Goal: Find specific page/section: Find specific page/section

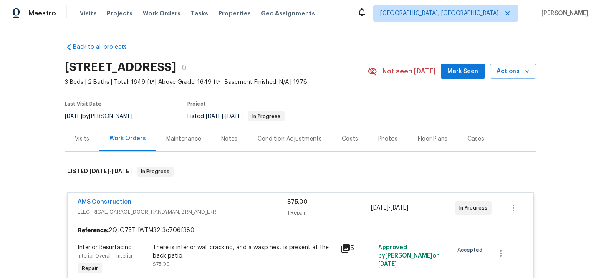
scroll to position [27, 0]
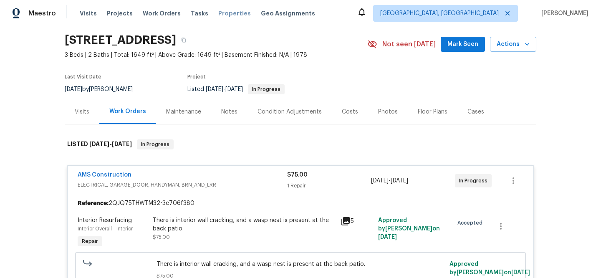
click at [218, 10] on span "Properties" at bounding box center [234, 13] width 33 height 8
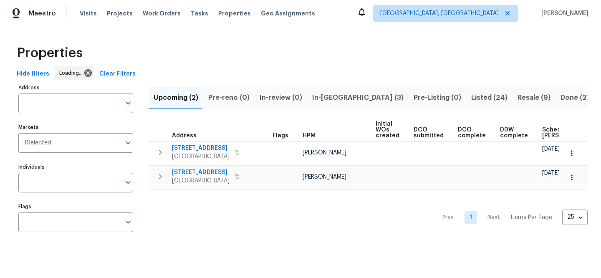
click at [121, 74] on span "Clear Filters" at bounding box center [117, 74] width 36 height 10
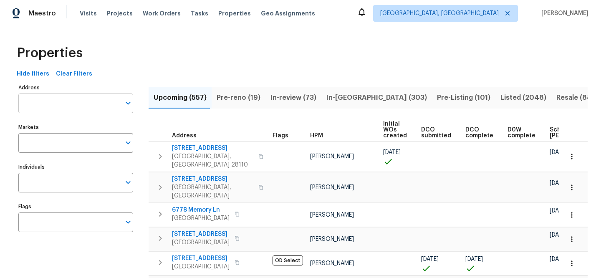
click at [97, 103] on input "Address" at bounding box center [69, 103] width 102 height 20
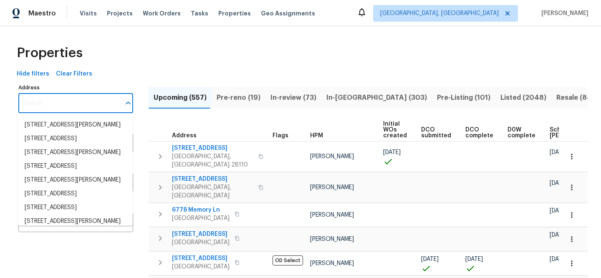
paste input "[STREET_ADDRESS]"
type input "[STREET_ADDRESS]"
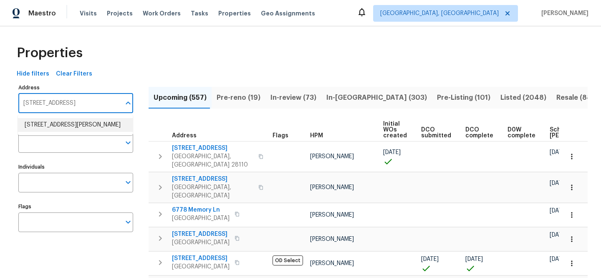
click at [99, 122] on li "5216 Sweet Air Ln Stone Mountain GA 30088" at bounding box center [75, 125] width 115 height 14
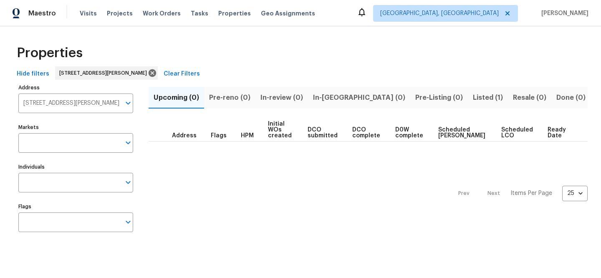
click at [473, 95] on span "Listed (1)" at bounding box center [488, 98] width 30 height 12
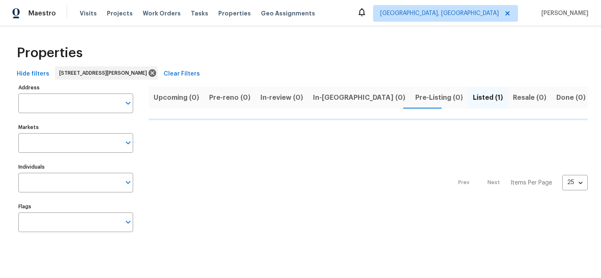
type input "5216 Sweet Air Ln Stone Mountain GA 30088"
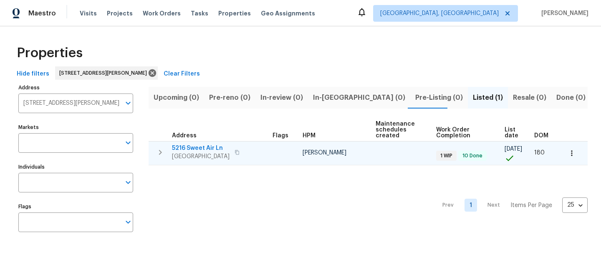
click at [218, 146] on span "5216 Sweet Air Ln" at bounding box center [201, 148] width 58 height 8
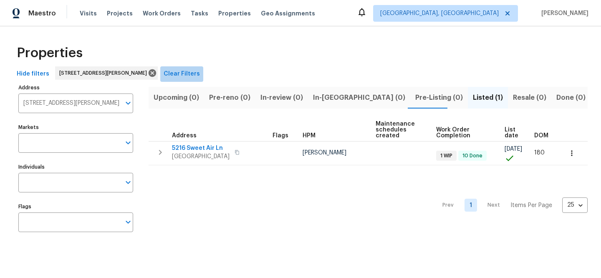
click at [203, 73] on button "Clear Filters" at bounding box center [181, 73] width 43 height 15
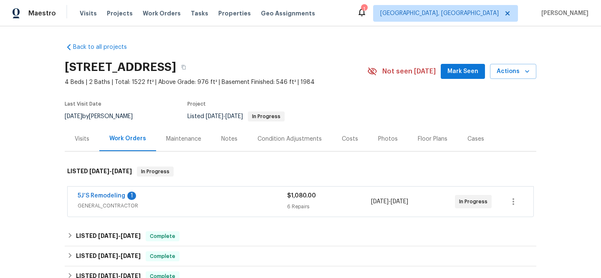
click at [182, 200] on div "5J’S Remodeling 1" at bounding box center [183, 197] width 210 height 10
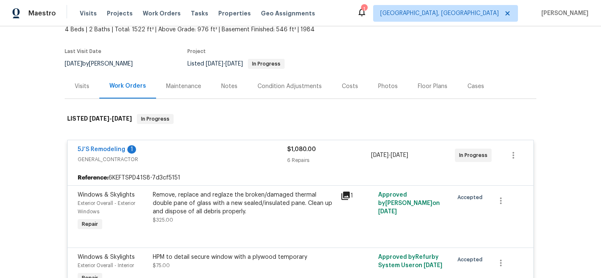
scroll to position [114, 0]
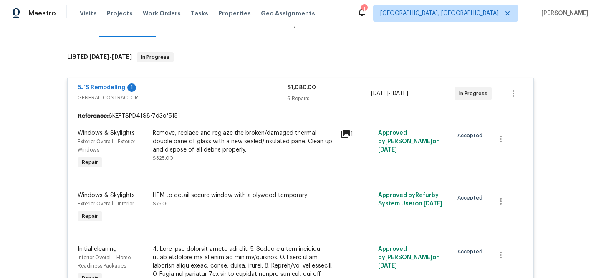
click at [341, 134] on icon at bounding box center [345, 134] width 8 height 8
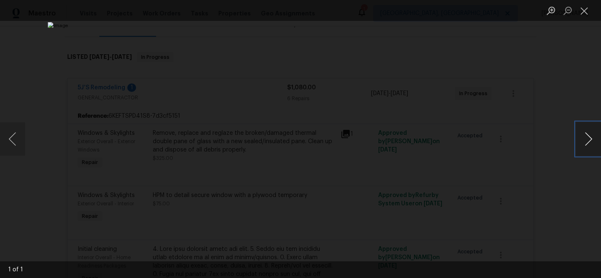
click at [593, 141] on button "Next image" at bounding box center [588, 138] width 25 height 33
click at [587, 141] on button "Next image" at bounding box center [588, 138] width 25 height 33
click at [495, 150] on div "Lightbox" at bounding box center [300, 139] width 601 height 278
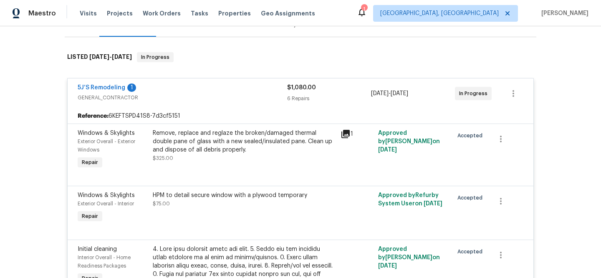
click at [254, 137] on div "Remove, replace and reglaze the broken/damaged thermal double pane of glass wit…" at bounding box center [244, 141] width 183 height 25
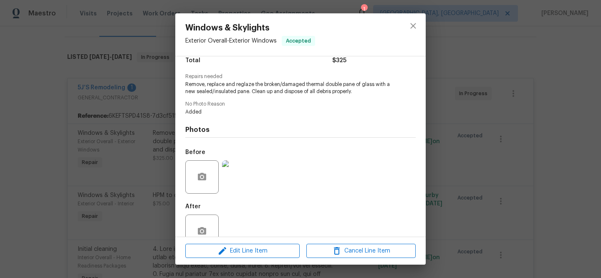
scroll to position [92, 0]
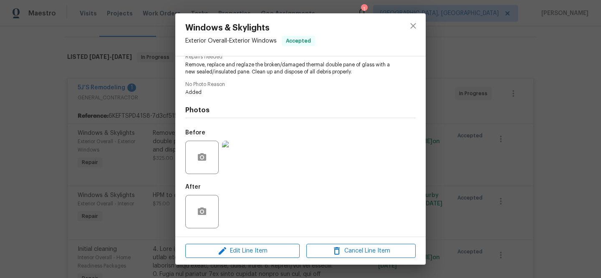
click at [578, 94] on div "Windows & Skylights Exterior Overall - Exterior Windows Accepted Vendor 5J’S Re…" at bounding box center [300, 139] width 601 height 278
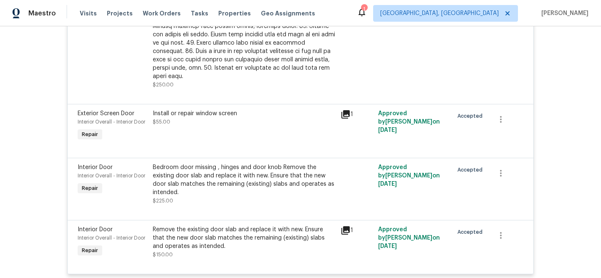
scroll to position [464, 0]
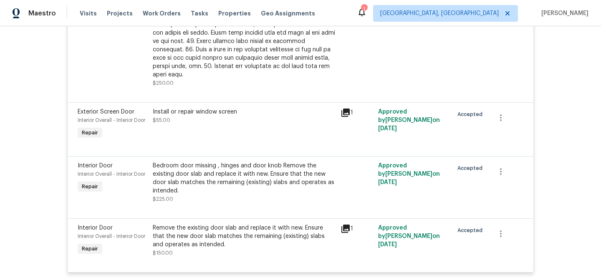
click at [341, 225] on icon at bounding box center [345, 229] width 8 height 8
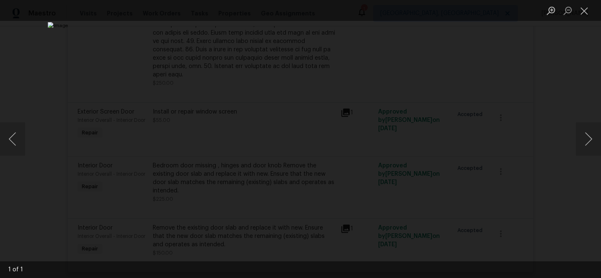
click at [538, 90] on div "Lightbox" at bounding box center [300, 139] width 601 height 278
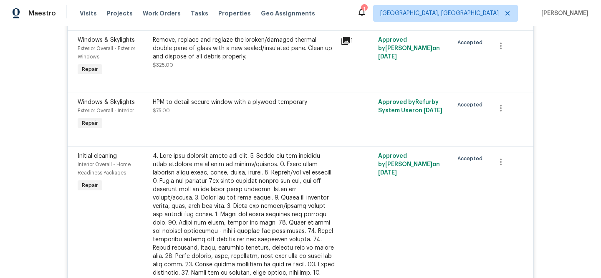
scroll to position [146, 0]
